Goal: Transaction & Acquisition: Purchase product/service

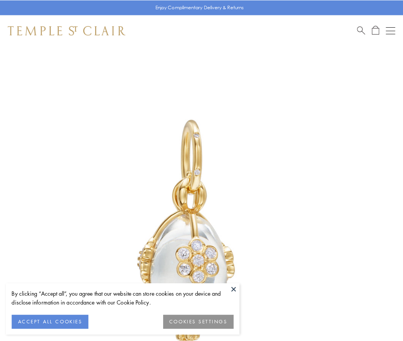
scroll to position [3, 0]
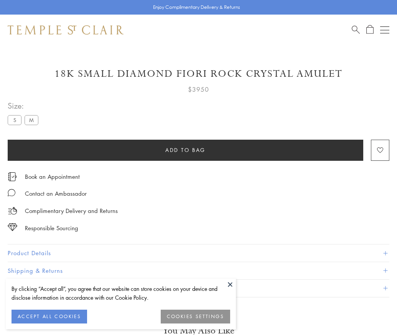
click at [185, 150] on span "Add to bag" at bounding box center [185, 150] width 40 height 8
